Goal: Information Seeking & Learning: Learn about a topic

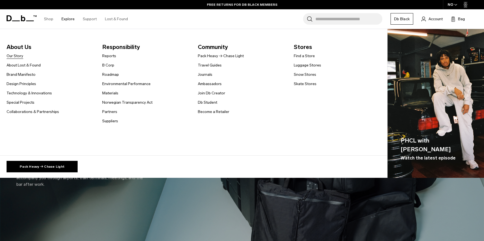
click at [16, 53] on link "Our Story" at bounding box center [15, 56] width 17 height 6
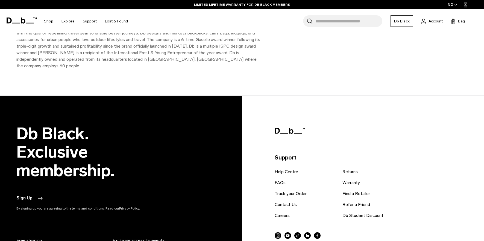
scroll to position [738, 0]
